Goal: Use online tool/utility: Utilize a website feature to perform a specific function

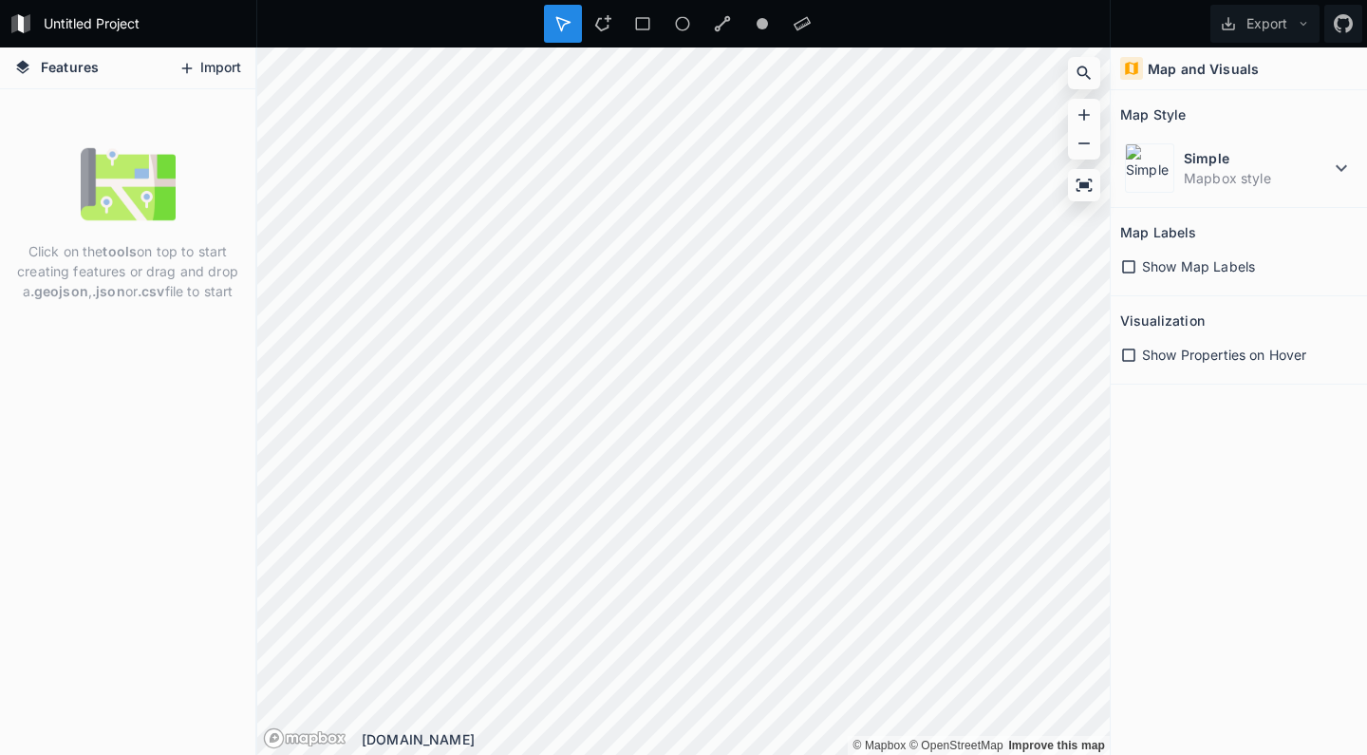
click at [205, 66] on button "Import" at bounding box center [210, 68] width 82 height 30
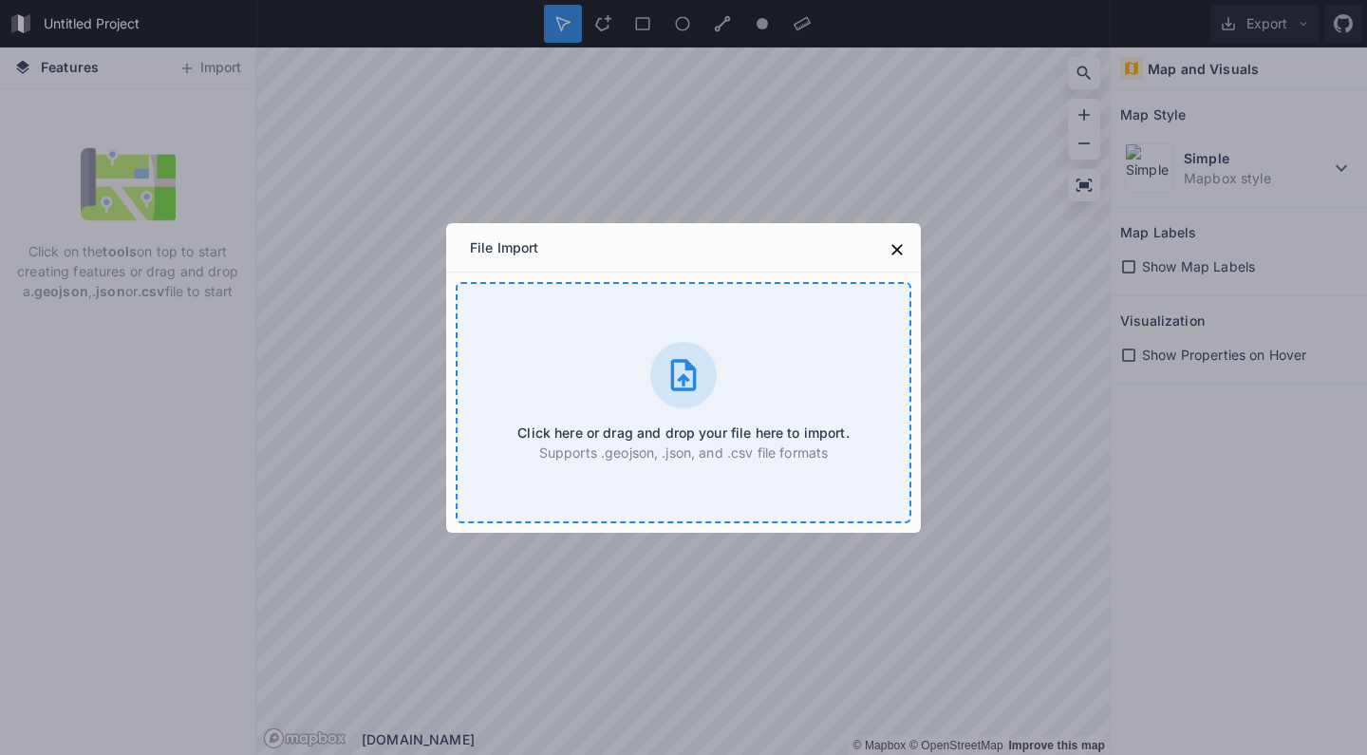
click at [710, 392] on div at bounding box center [683, 375] width 66 height 66
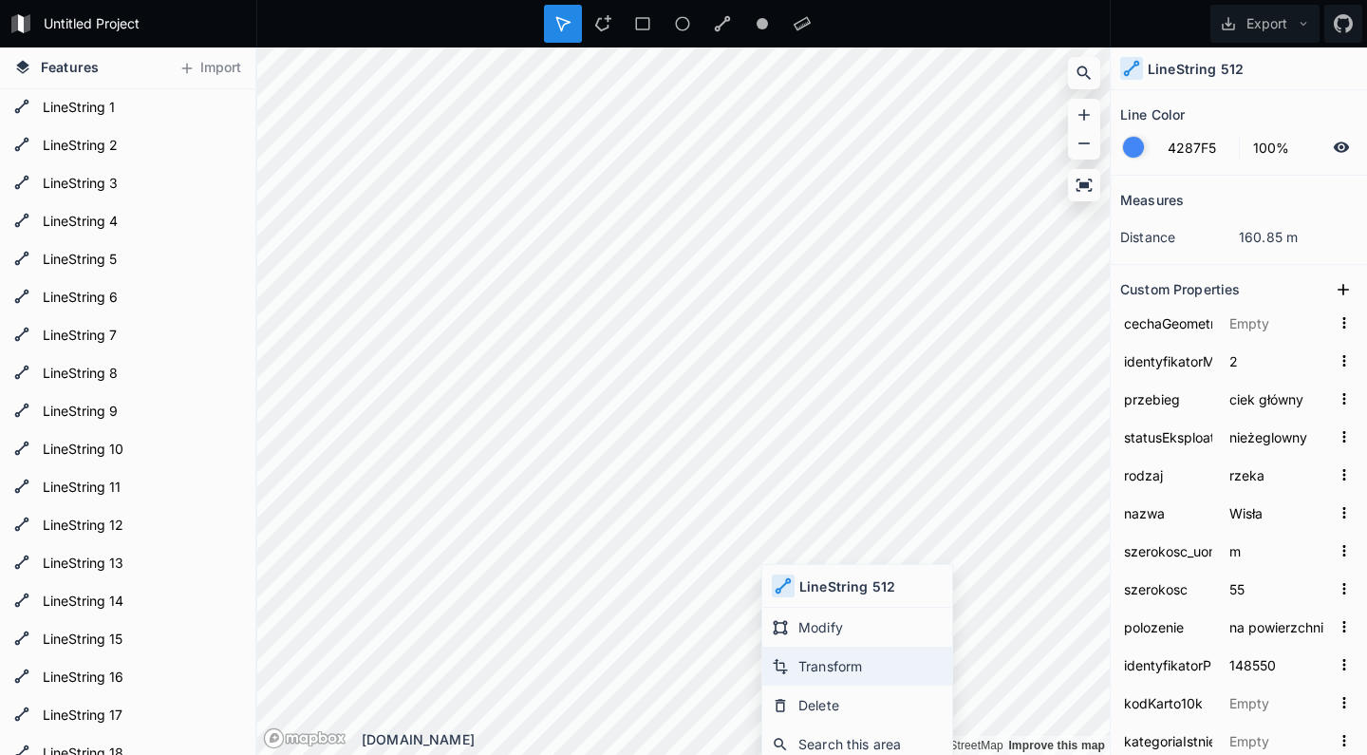
click at [816, 665] on div "Transform" at bounding box center [857, 665] width 190 height 39
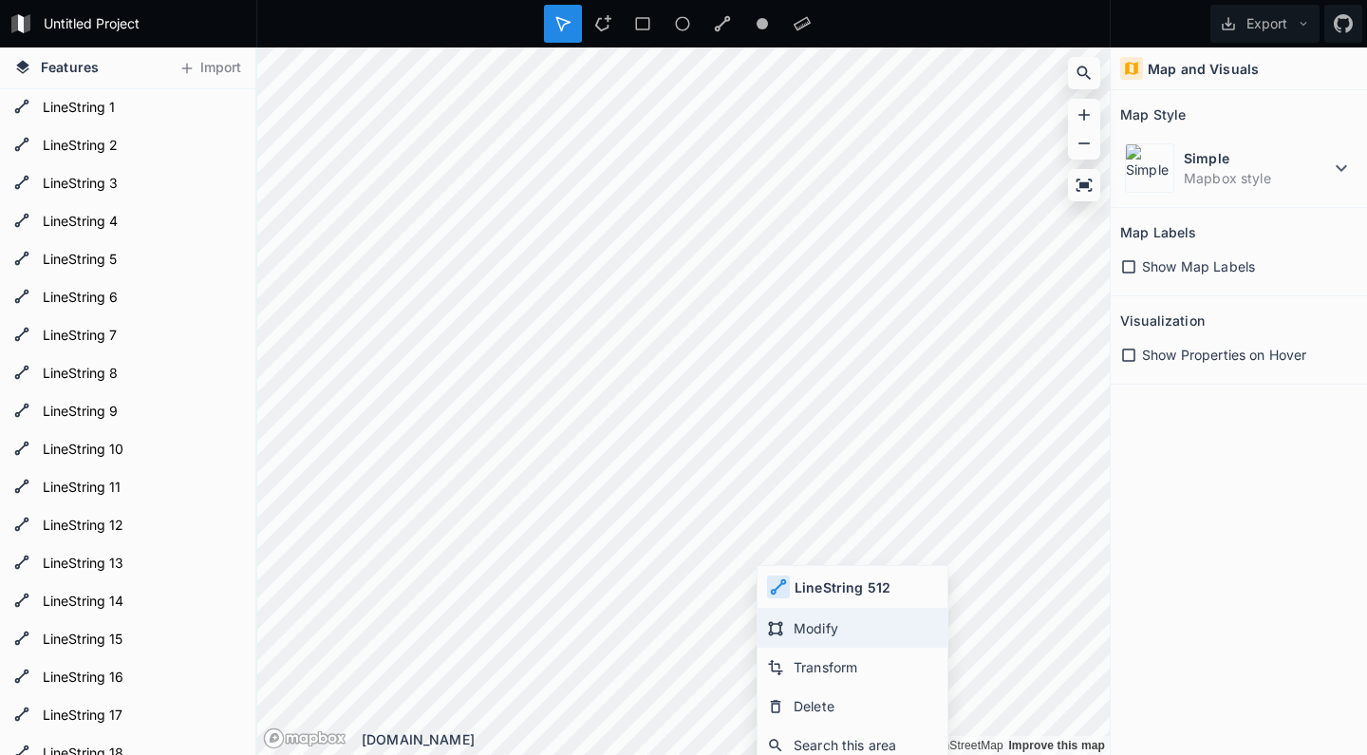
click at [804, 629] on div "Modify" at bounding box center [852, 627] width 190 height 39
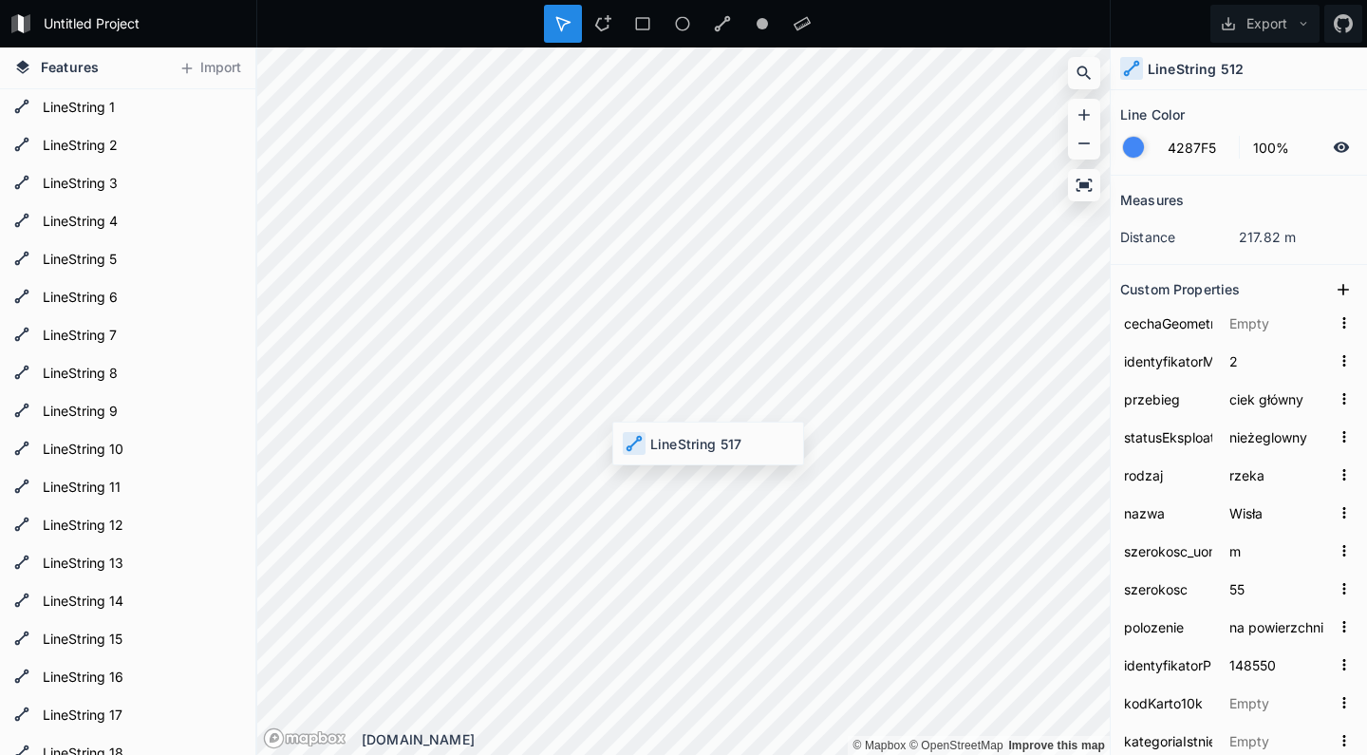
type input "2EE5CA82-0E96-[DATE]-E053-CC2BA8C0FED9"
type input "id_2EE5CA82-0E96-[DATE]-E053-CC2BA8C0FED9"
type input "2EE5CA82-1A70-[DATE]-E053-CC2BA8C0FED9"
type input "id_2EE5CA82-1A70-[DATE]-E053-CC2BA8C0FED9"
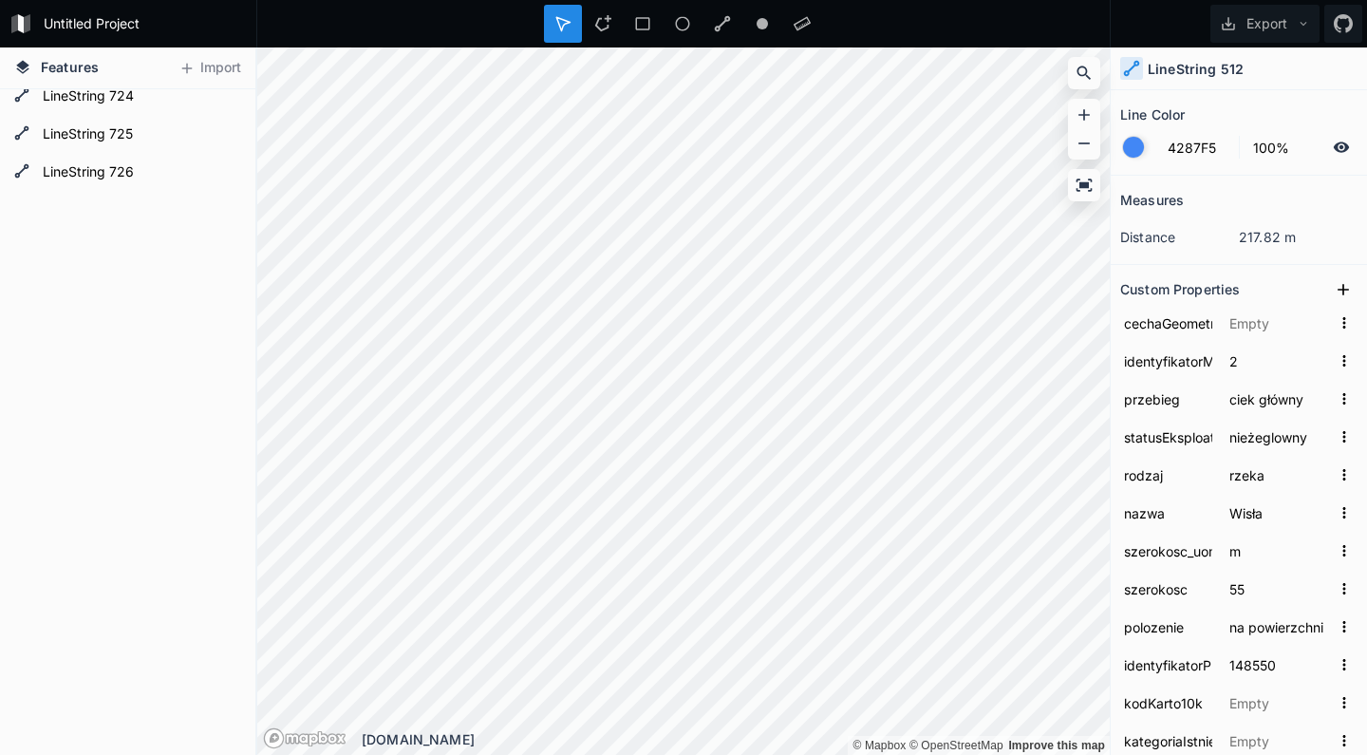
scroll to position [24699, 0]
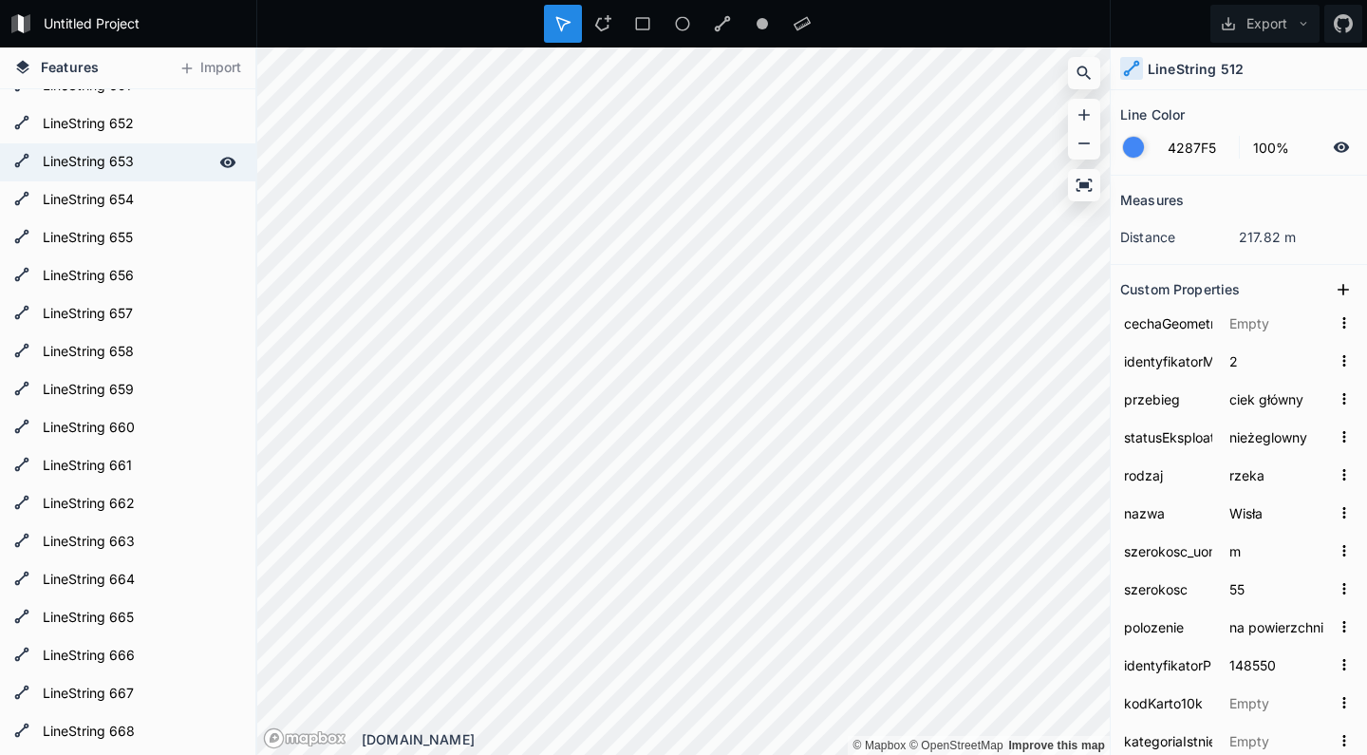
click at [99, 179] on div "LineString 653" at bounding box center [127, 162] width 255 height 38
type input "żeglowny"
type input "350.5"
type input "dc8d9669-8f53-48b6-aaa9-96140c30c8c2"
type input "id_dc8d9669-8f53-48b6-aaa9-96140c30c8c2"
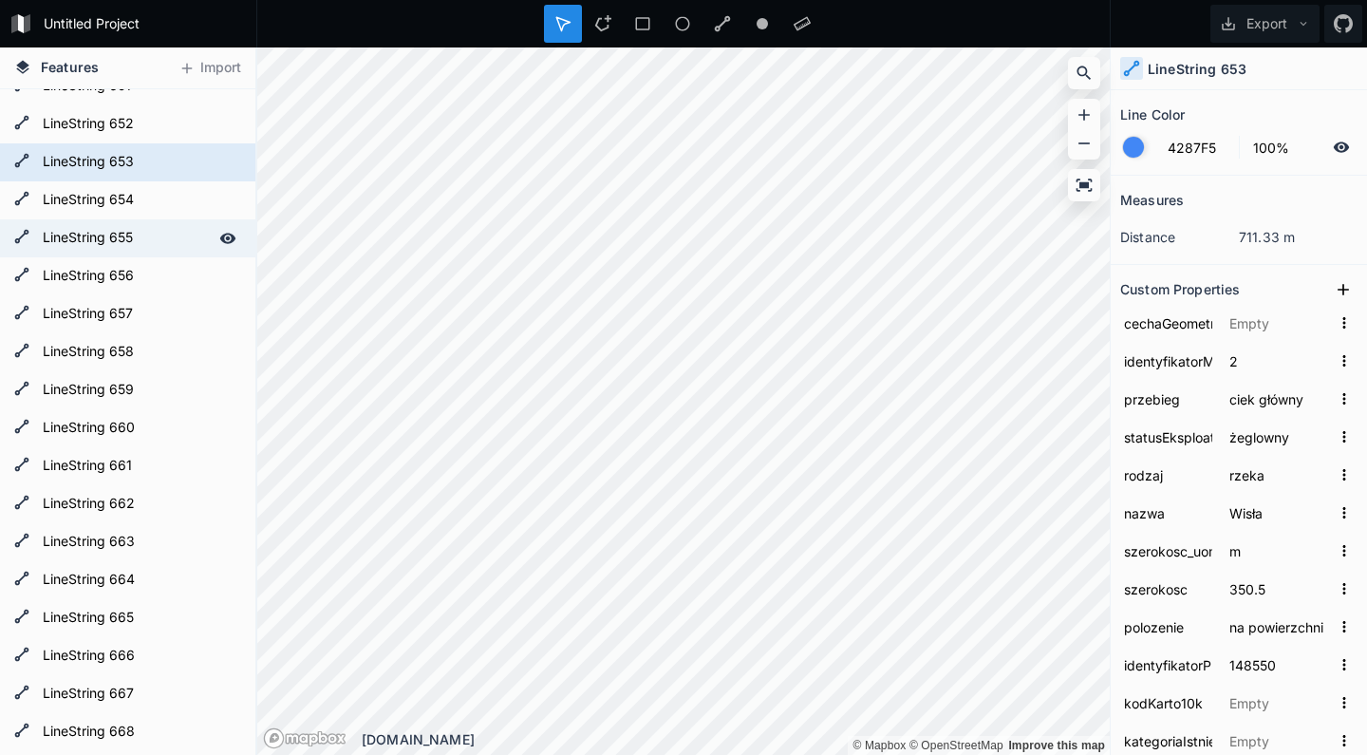
click at [119, 255] on div "LineString 655" at bounding box center [127, 238] width 255 height 38
type input "567.5"
type input "2B0DA58F-31C1-E300-E053-CC2BA8C0DE4A"
type input "id_2B0DA58F-31C1-E300-E053-CC2BA8C0DE4A"
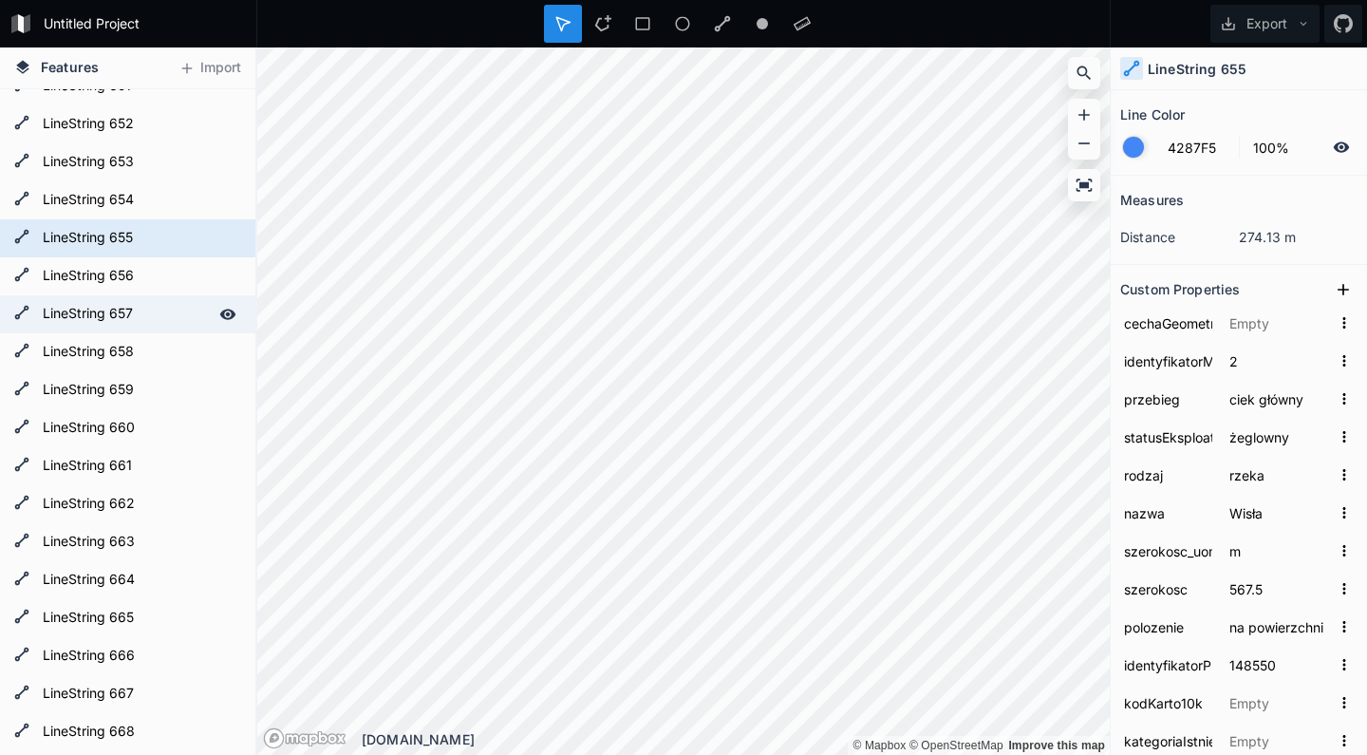
click at [148, 322] on form "LineString 657" at bounding box center [125, 314] width 177 height 28
type input "482"
type input "2B0DA58F-31C3-E300-E053-CC2BA8C0DE4A"
type input "id_2B0DA58F-31C3-E300-E053-CC2BA8C0DE4A"
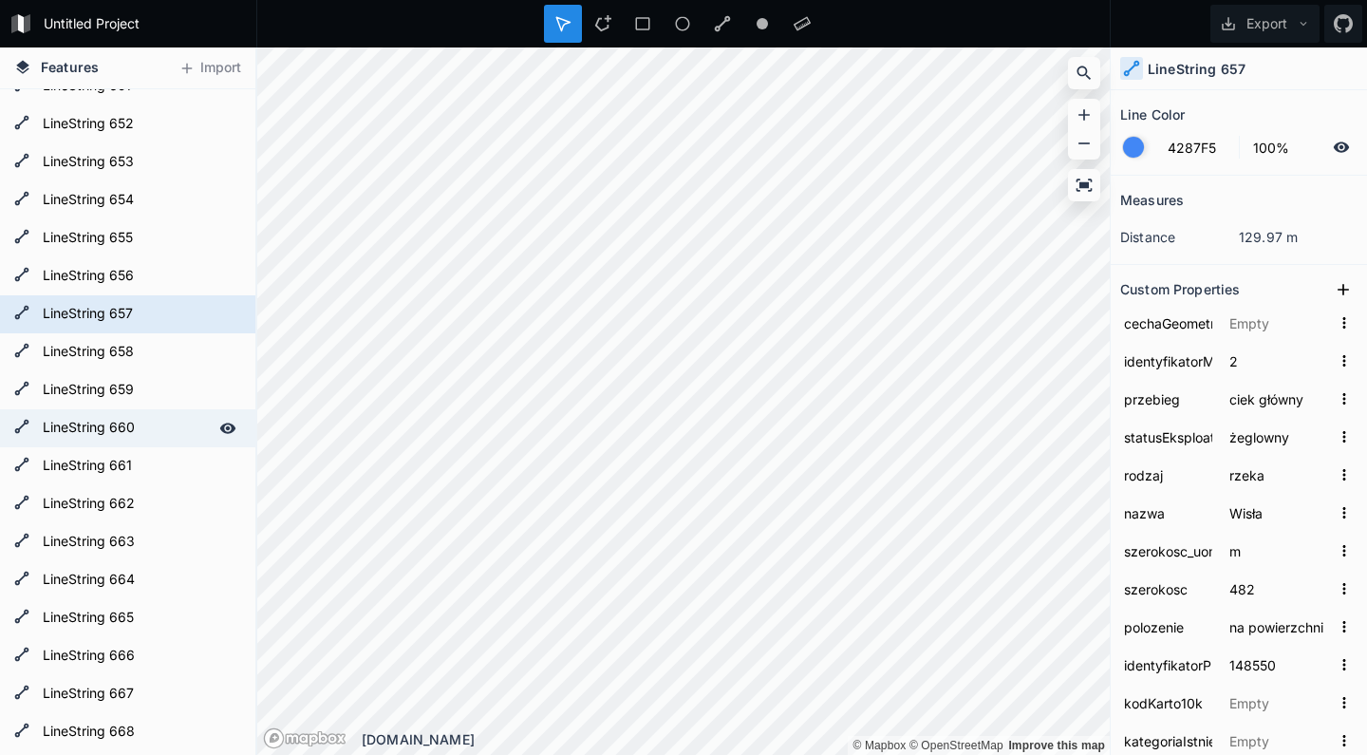
click at [138, 419] on form "LineString 660" at bounding box center [125, 428] width 177 height 28
type input "417"
type input "6ef32fbd-2141-4044-87d3-a89966484d86"
type input "id_6ef32fbd-2141-4044-87d3-a89966484d86"
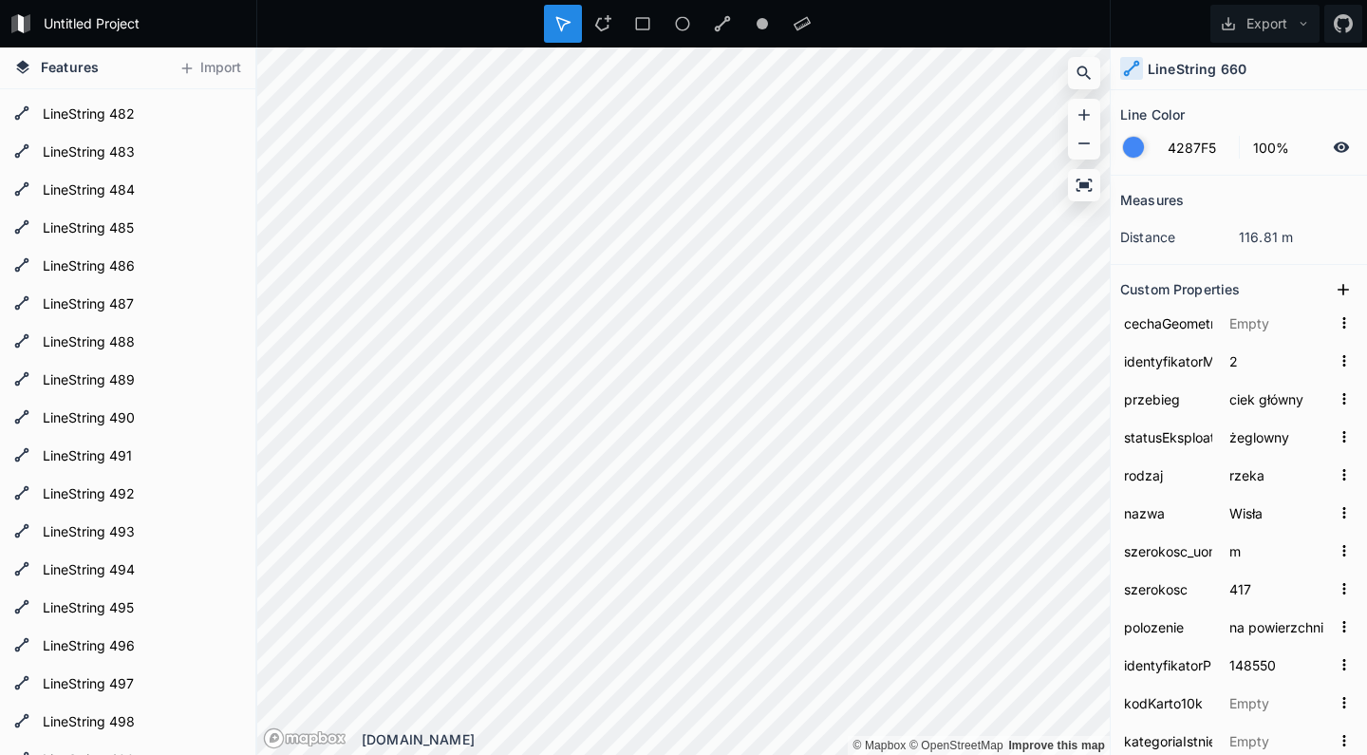
scroll to position [18380, 0]
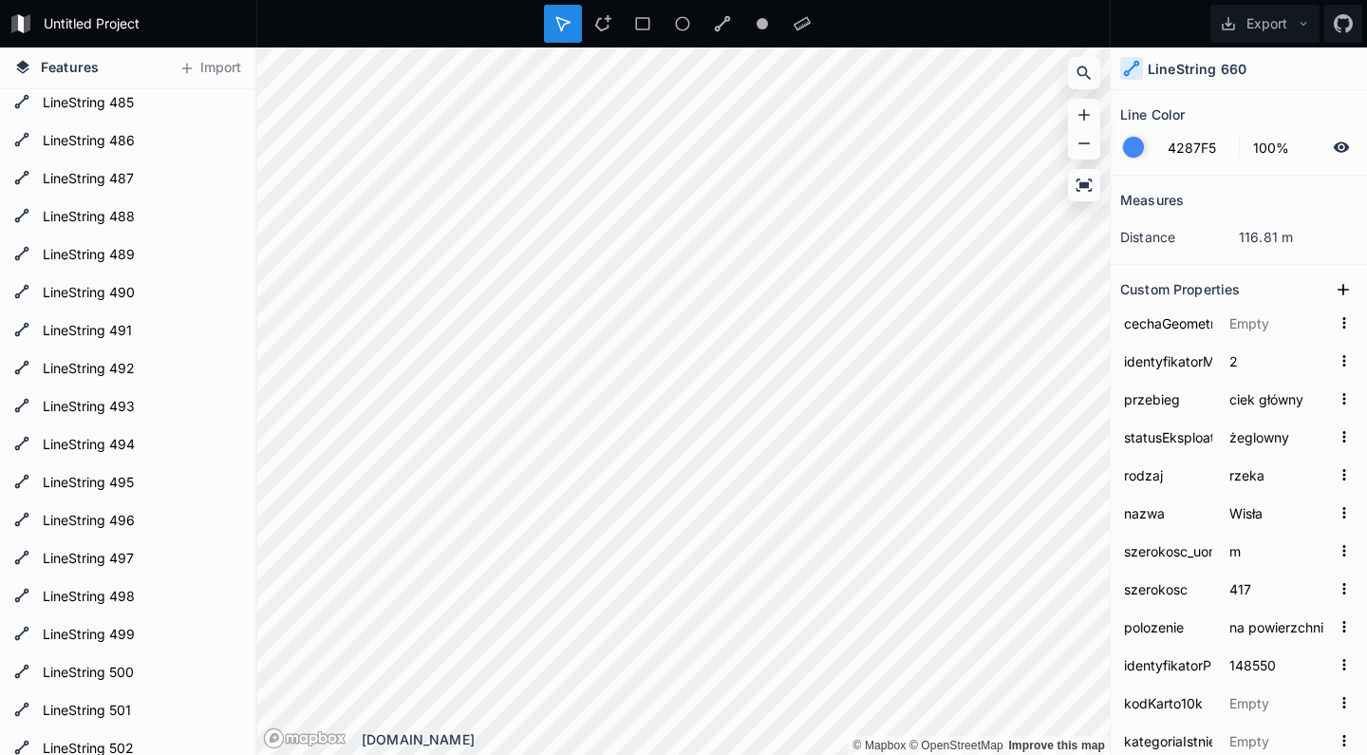
click at [53, 66] on span "Features" at bounding box center [70, 67] width 58 height 20
click at [21, 72] on icon at bounding box center [22, 66] width 13 height 13
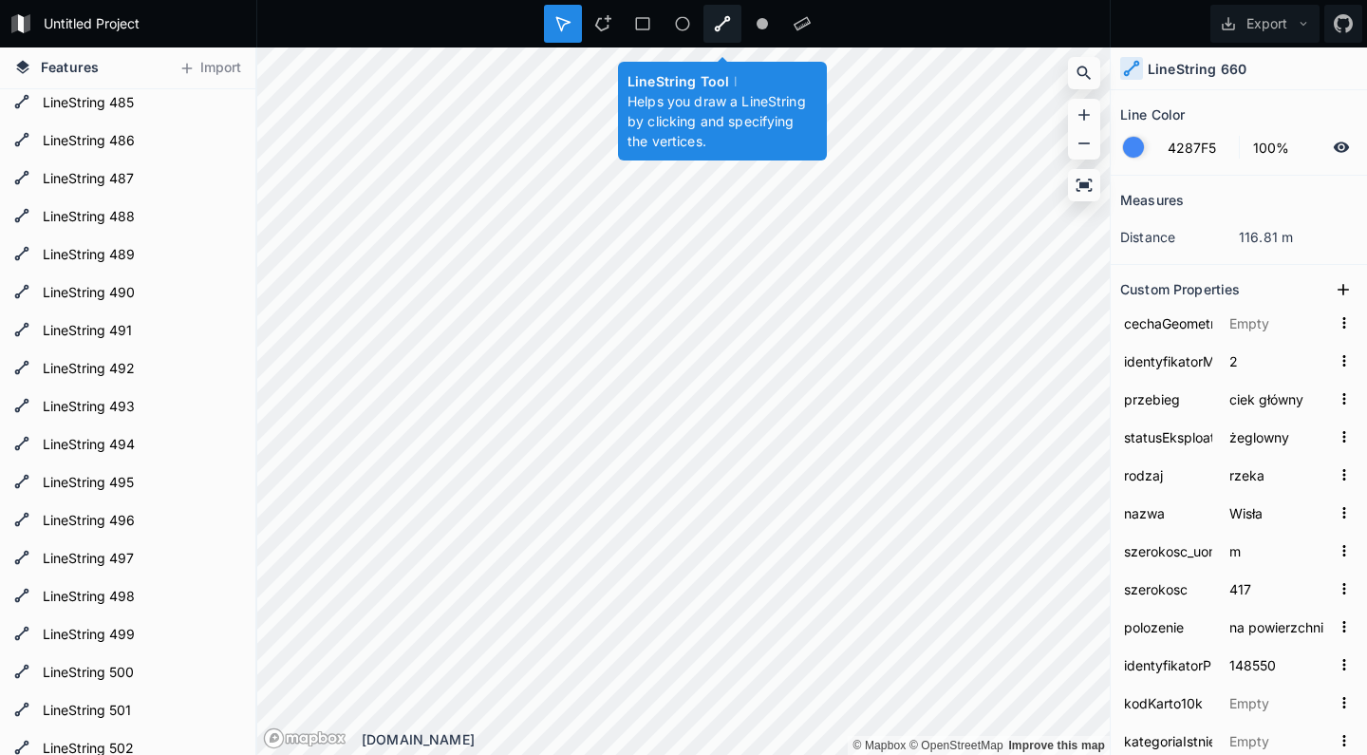
click at [718, 28] on icon at bounding box center [723, 24] width 16 height 16
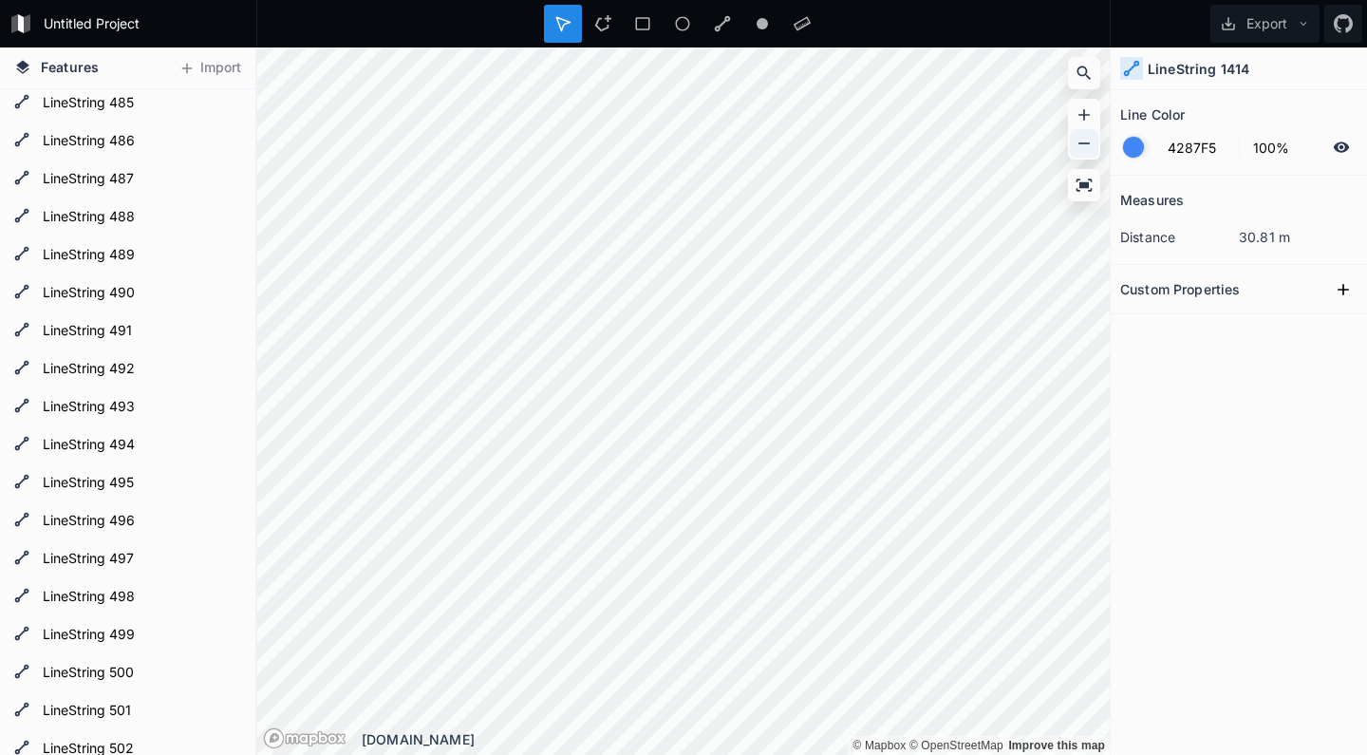
click at [1088, 142] on icon at bounding box center [1083, 143] width 19 height 19
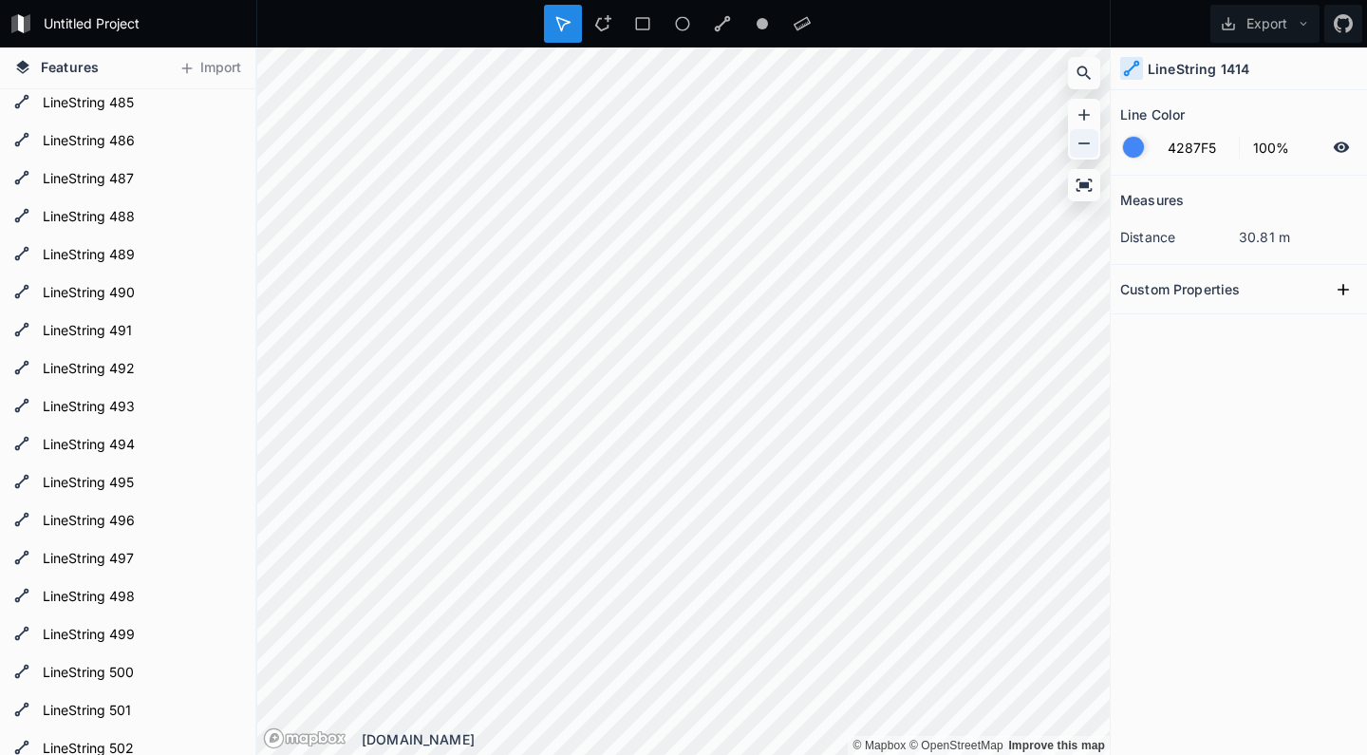
click at [1088, 142] on icon at bounding box center [1083, 143] width 19 height 19
click at [110, 18] on form "Untitled Project" at bounding box center [144, 23] width 215 height 28
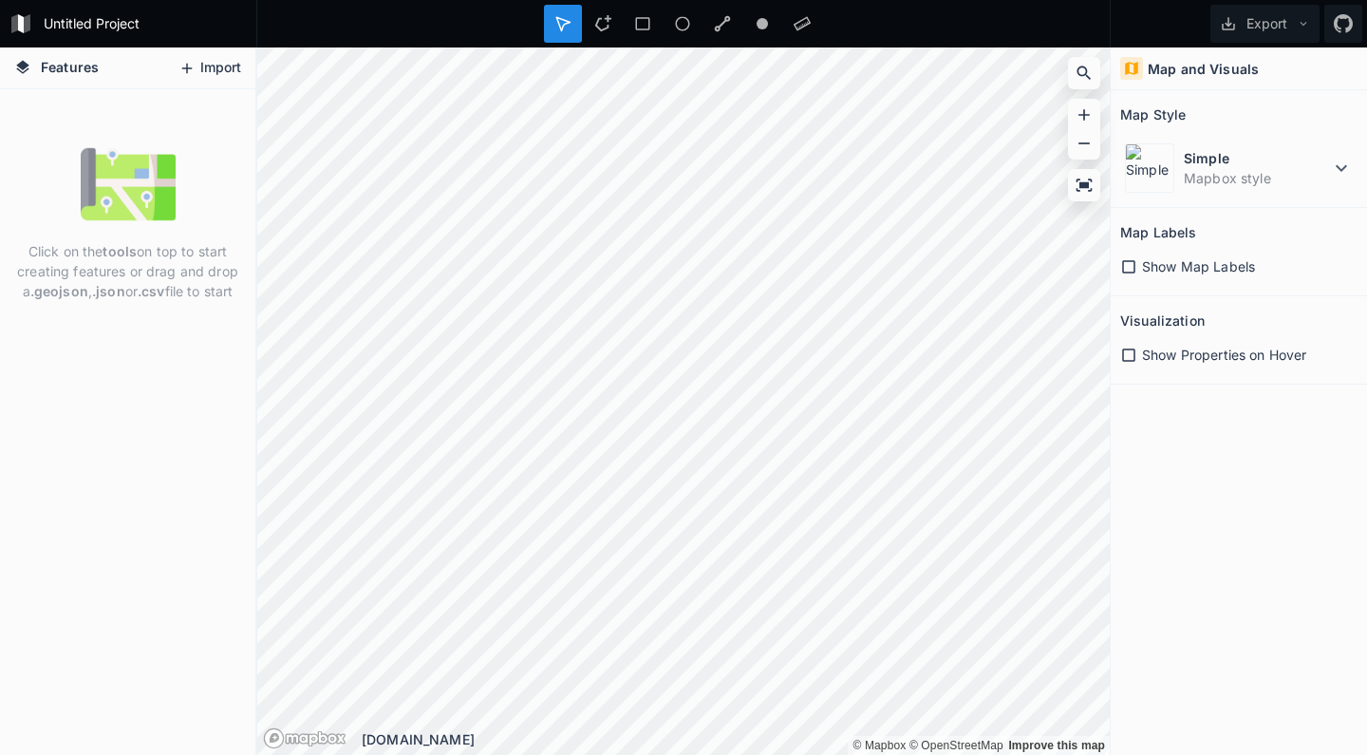
click at [216, 67] on button "Import" at bounding box center [210, 68] width 82 height 30
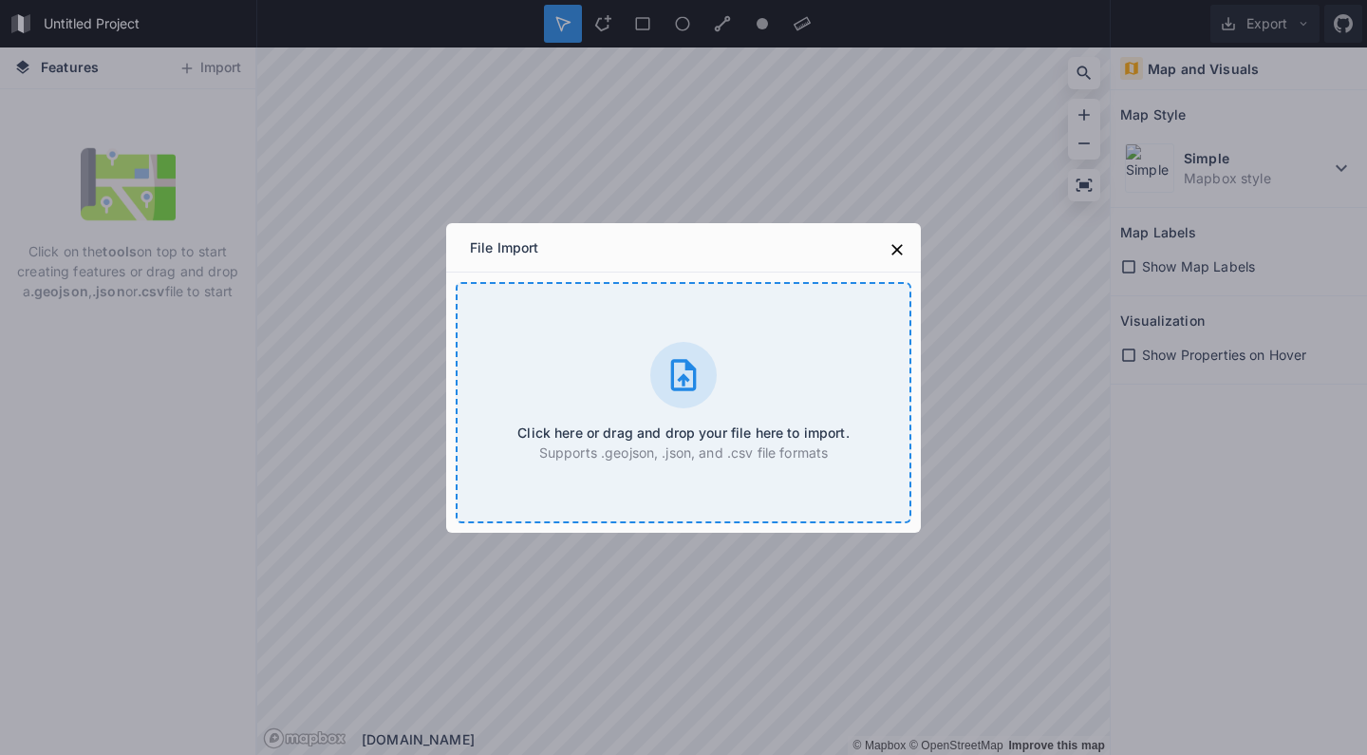
click at [697, 360] on icon at bounding box center [683, 375] width 38 height 38
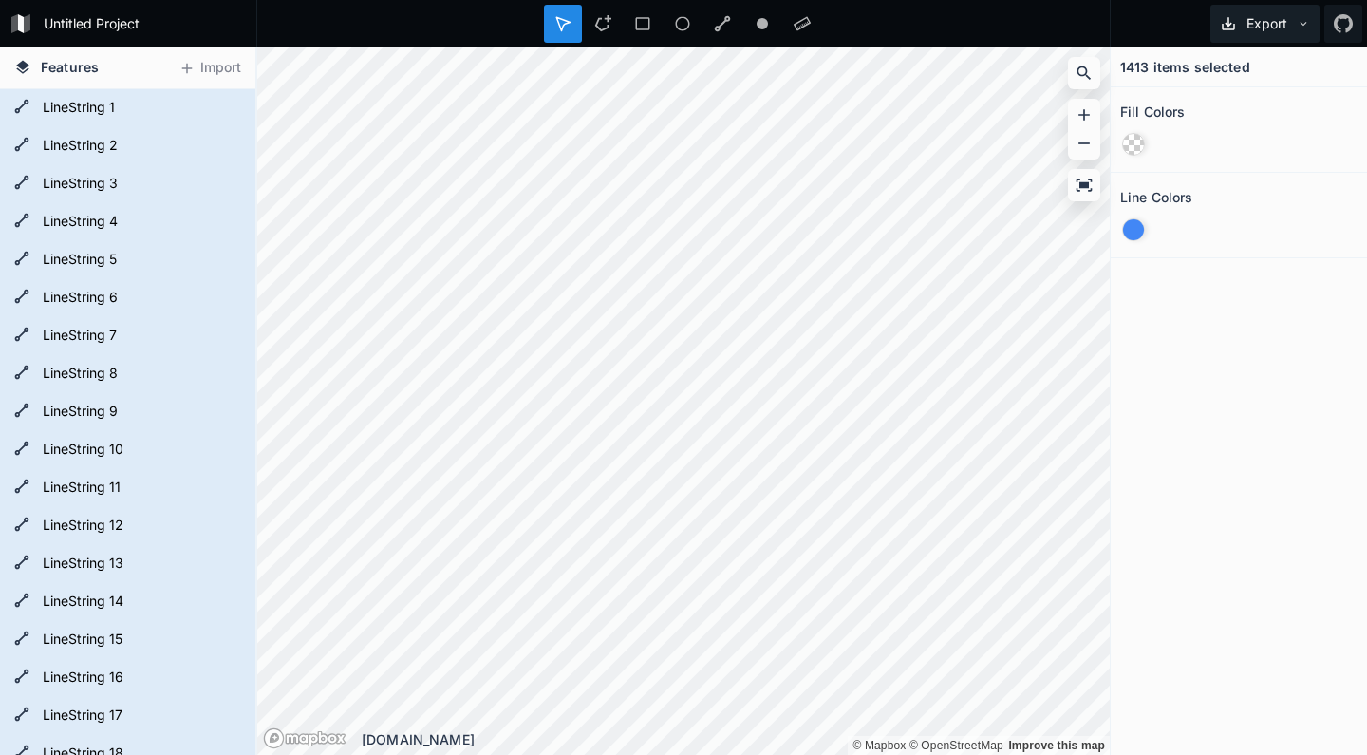
click at [1310, 28] on button "Export" at bounding box center [1264, 24] width 109 height 38
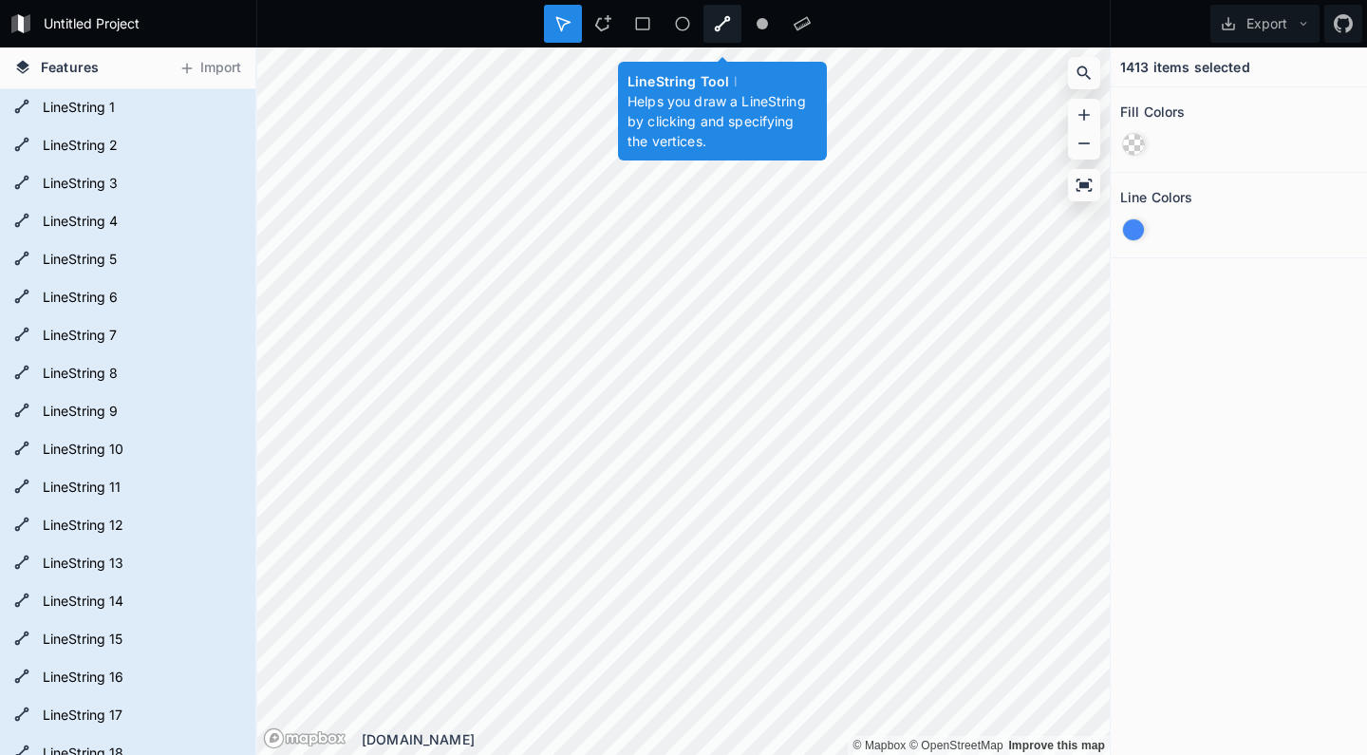
click at [726, 24] on icon at bounding box center [722, 23] width 17 height 17
